Goal: Check status: Check status

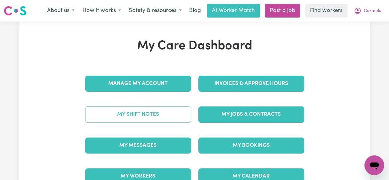
click at [151, 117] on link "My Shift Notes" at bounding box center [138, 115] width 106 height 16
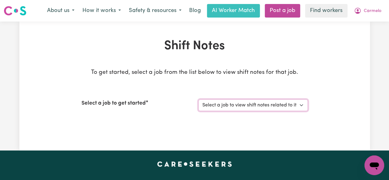
click at [301, 107] on select "Select a job to view shift notes related to it... Support Worker Needed For Soc…" at bounding box center [254, 105] width 110 height 12
select select "9053"
click at [199, 99] on select "Select a job to view shift notes related to it... Support Worker Needed For Soc…" at bounding box center [254, 105] width 110 height 12
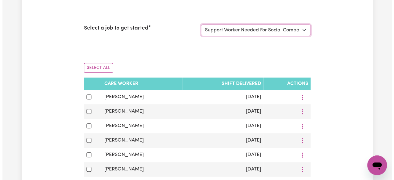
scroll to position [106, 0]
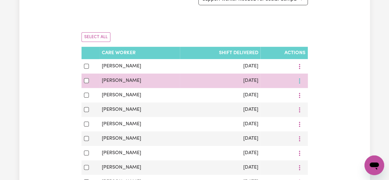
click at [299, 70] on icon "More options" at bounding box center [300, 66] width 6 height 6
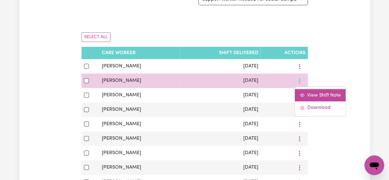
click at [309, 93] on span "View Shift Note" at bounding box center [325, 95] width 34 height 5
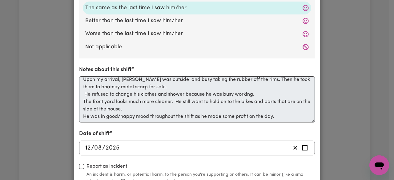
scroll to position [248, 0]
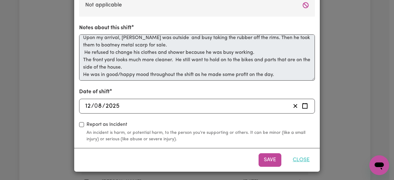
click at [300, 162] on button "Close" at bounding box center [301, 160] width 27 height 14
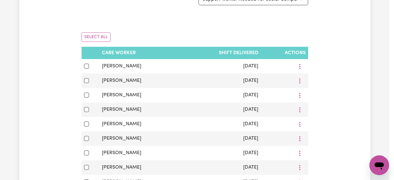
scroll to position [0, 0]
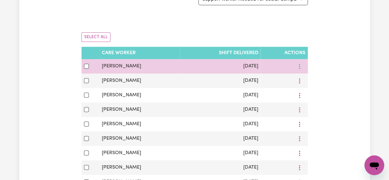
click at [298, 70] on button "More options" at bounding box center [300, 67] width 12 height 10
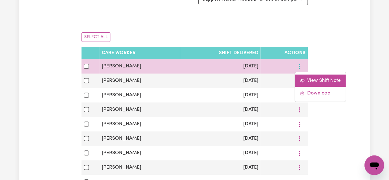
click at [311, 82] on span "View Shift Note" at bounding box center [325, 80] width 34 height 5
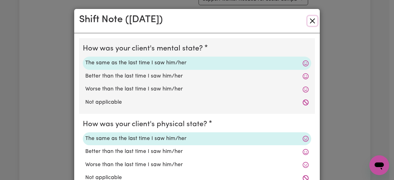
click at [310, 21] on button "Close" at bounding box center [313, 21] width 10 height 10
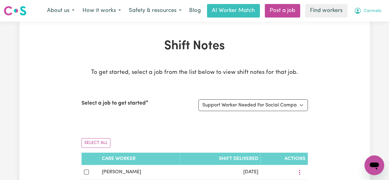
click at [366, 12] on span "Carmelo" at bounding box center [373, 11] width 18 height 7
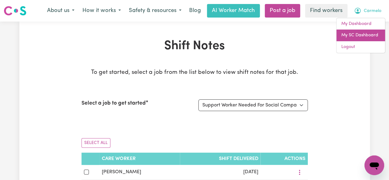
click at [350, 38] on link "My SC Dashboard" at bounding box center [361, 36] width 49 height 12
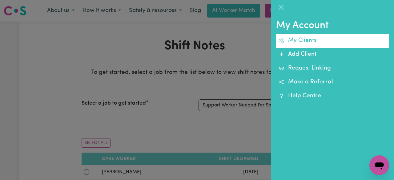
click at [304, 42] on link "My Clients" at bounding box center [332, 41] width 113 height 14
